Goal: Task Accomplishment & Management: Manage account settings

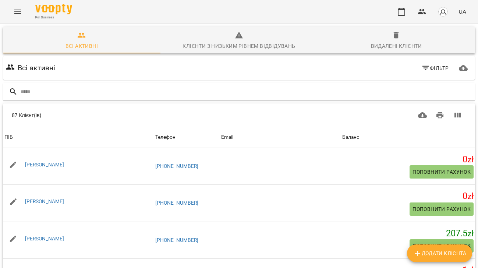
click at [18, 13] on icon "Menu" at bounding box center [17, 11] width 9 height 9
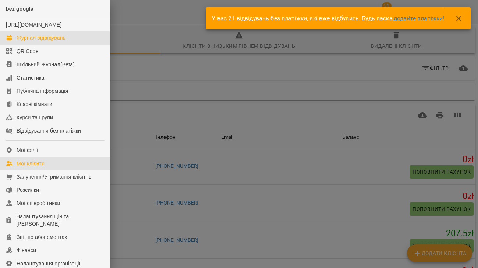
click at [50, 42] on div "Журнал відвідувань" at bounding box center [41, 37] width 49 height 7
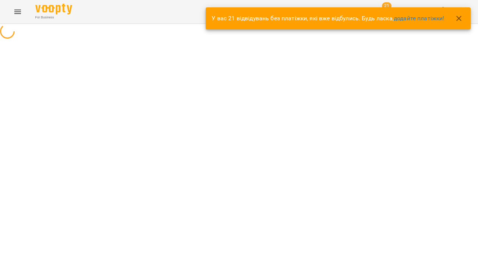
click at [457, 18] on icon "button" at bounding box center [459, 18] width 9 height 9
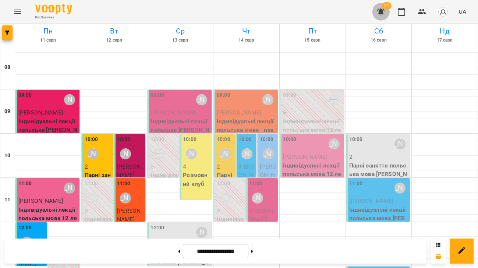
click at [383, 10] on icon "button" at bounding box center [381, 11] width 9 height 9
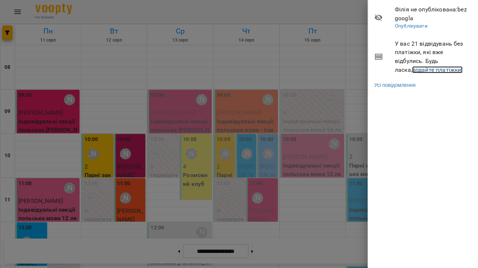
click at [417, 68] on link "додайте платіжки!" at bounding box center [437, 69] width 51 height 7
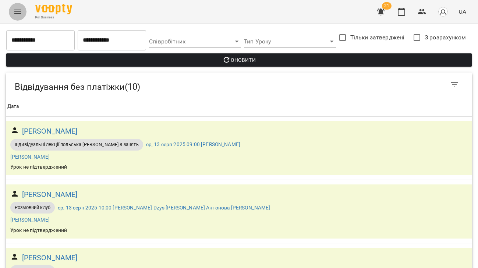
click at [24, 11] on button "Menu" at bounding box center [18, 12] width 18 height 18
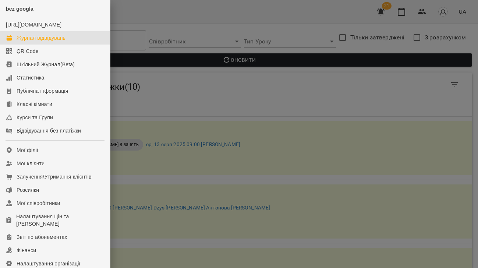
drag, startPoint x: 60, startPoint y: 46, endPoint x: 42, endPoint y: 48, distance: 17.4
click at [60, 42] on div "Журнал відвідувань" at bounding box center [41, 37] width 49 height 7
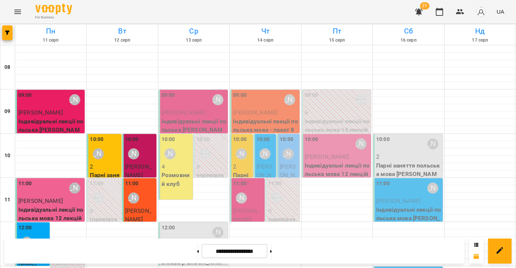
click at [205, 117] on p "[PERSON_NAME]" at bounding box center [194, 112] width 65 height 9
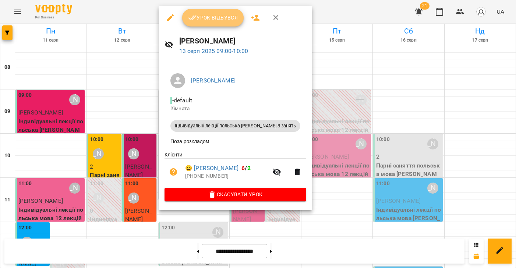
drag, startPoint x: 217, startPoint y: 22, endPoint x: 220, endPoint y: 29, distance: 7.4
click at [217, 22] on button "Урок відбувся" at bounding box center [213, 18] width 62 height 18
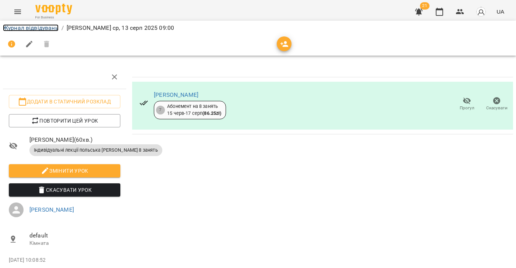
click at [39, 29] on link "Журнал відвідувань" at bounding box center [31, 27] width 56 height 7
